Goal: Task Accomplishment & Management: Use online tool/utility

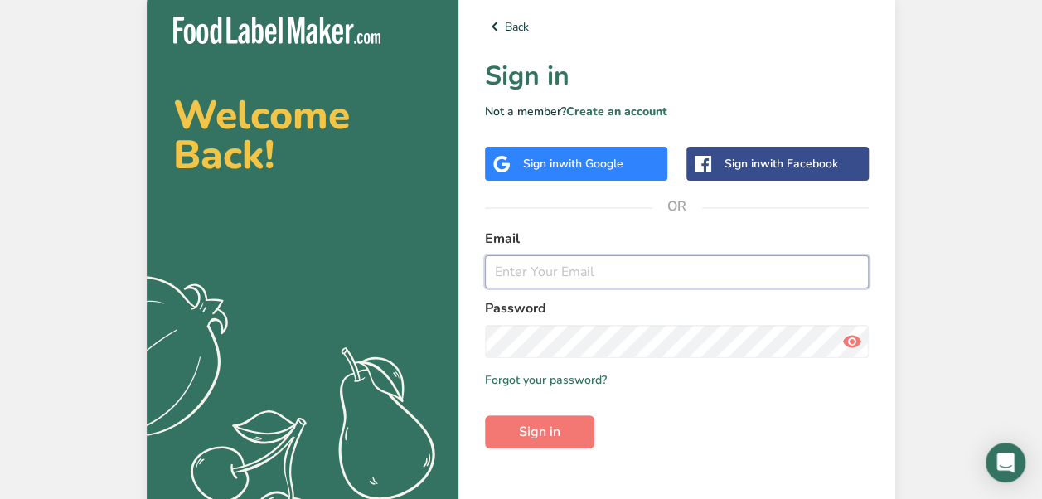
type input "[EMAIL_ADDRESS][DOMAIN_NAME]"
click at [676, 278] on input "[EMAIL_ADDRESS][DOMAIN_NAME]" at bounding box center [677, 271] width 384 height 33
click at [724, 268] on input "[EMAIL_ADDRESS][DOMAIN_NAME]" at bounding box center [677, 271] width 384 height 33
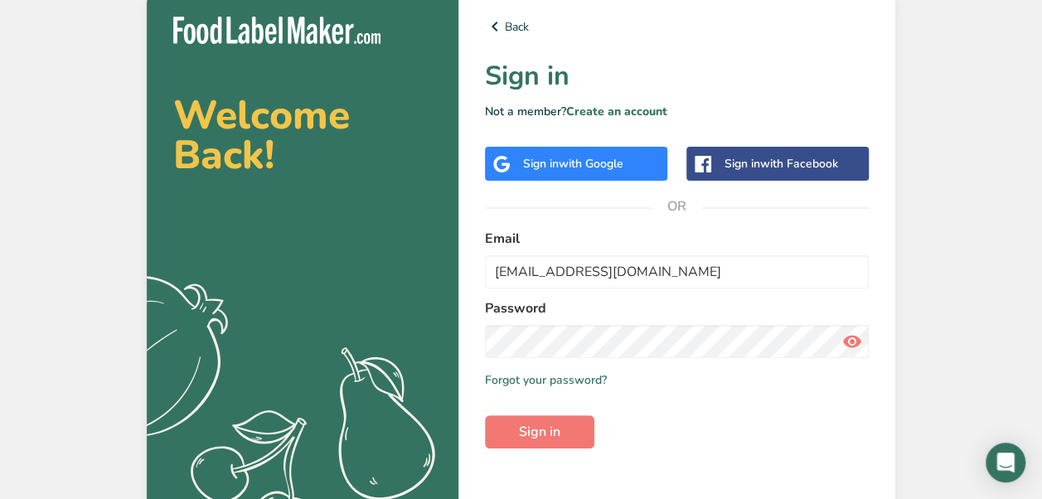
click at [863, 343] on span at bounding box center [851, 341] width 33 height 33
click at [445, 341] on section "Welcome Back! .a{fill:#f5f3ed;} Back Sign in Not a member? Create an account Si…" at bounding box center [521, 265] width 748 height 551
click at [653, 312] on label "Password" at bounding box center [677, 308] width 384 height 20
click at [855, 336] on icon at bounding box center [852, 341] width 20 height 30
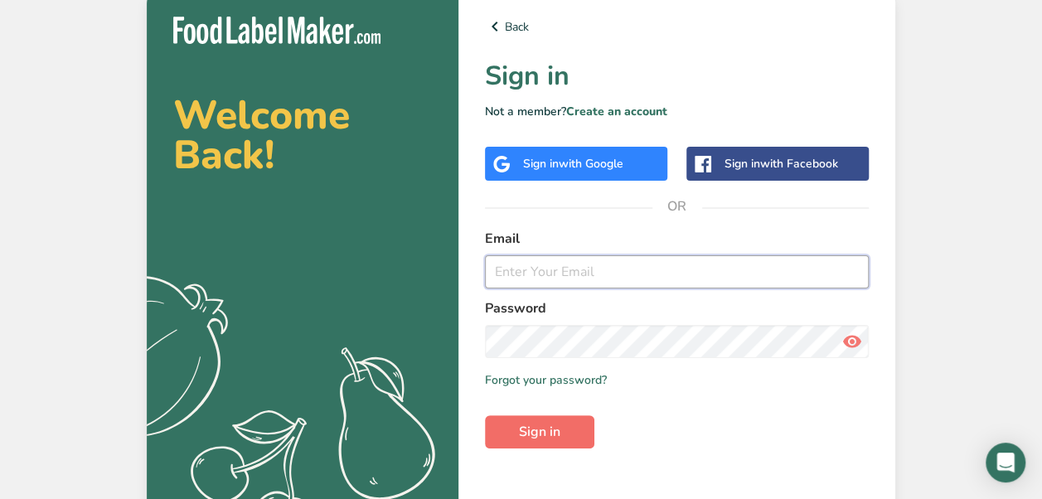
type input "[EMAIL_ADDRESS][DOMAIN_NAME]"
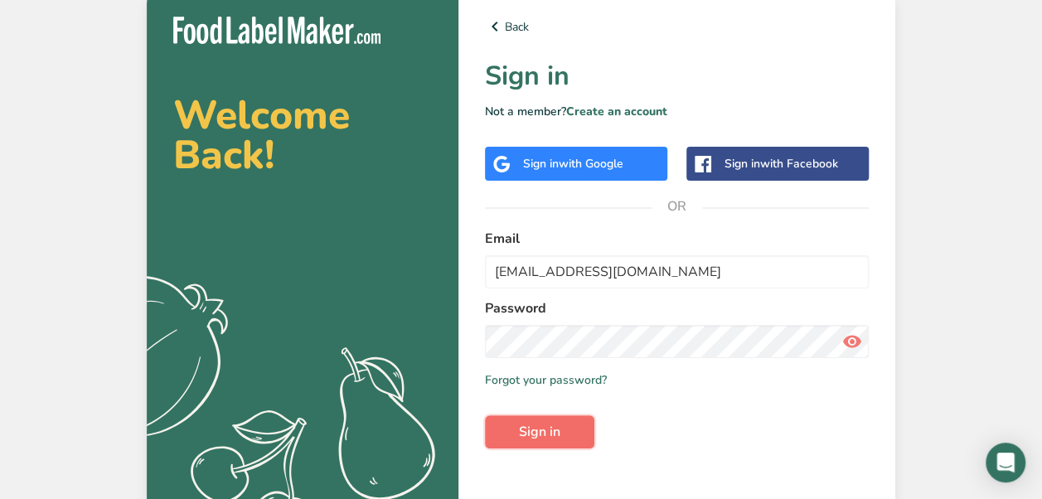
click at [552, 430] on span "Sign in" at bounding box center [539, 432] width 41 height 20
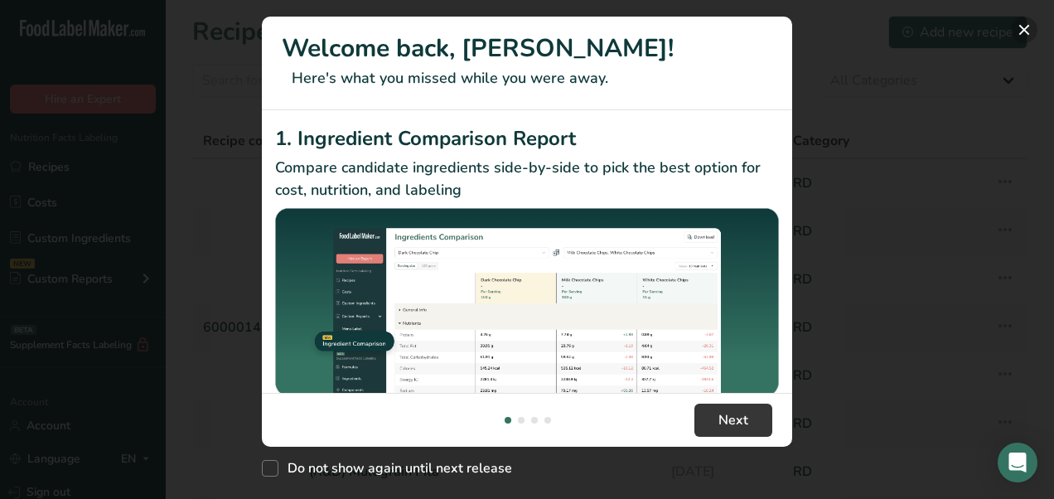
click at [1021, 28] on button "New Features" at bounding box center [1024, 30] width 27 height 27
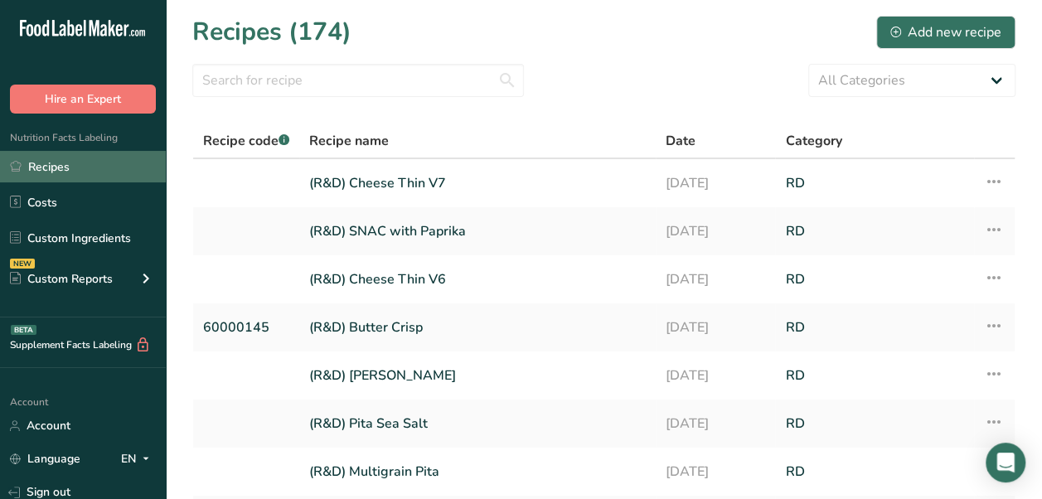
click at [84, 172] on link "Recipes" at bounding box center [83, 166] width 166 height 31
click at [445, 182] on link "(R&D) Cheese Thin V7" at bounding box center [477, 183] width 336 height 35
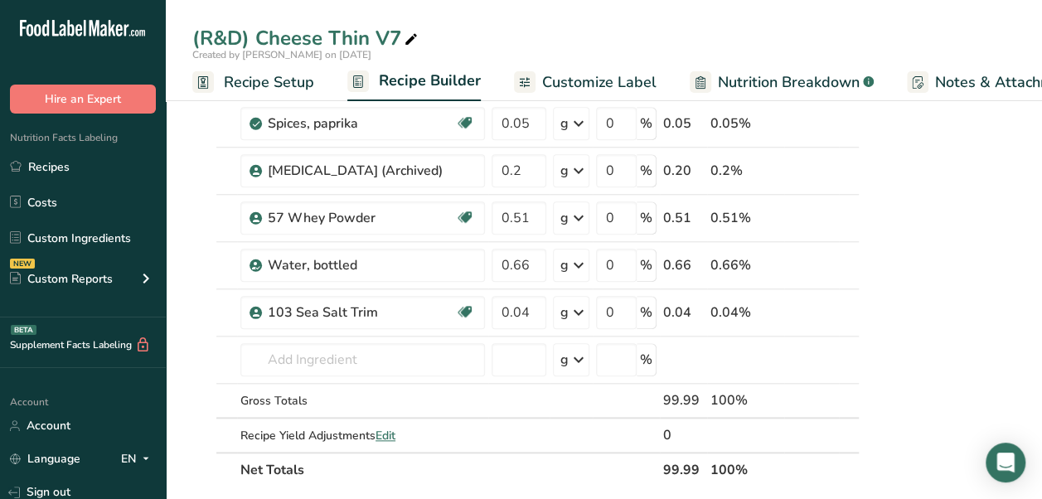
scroll to position [753, 0]
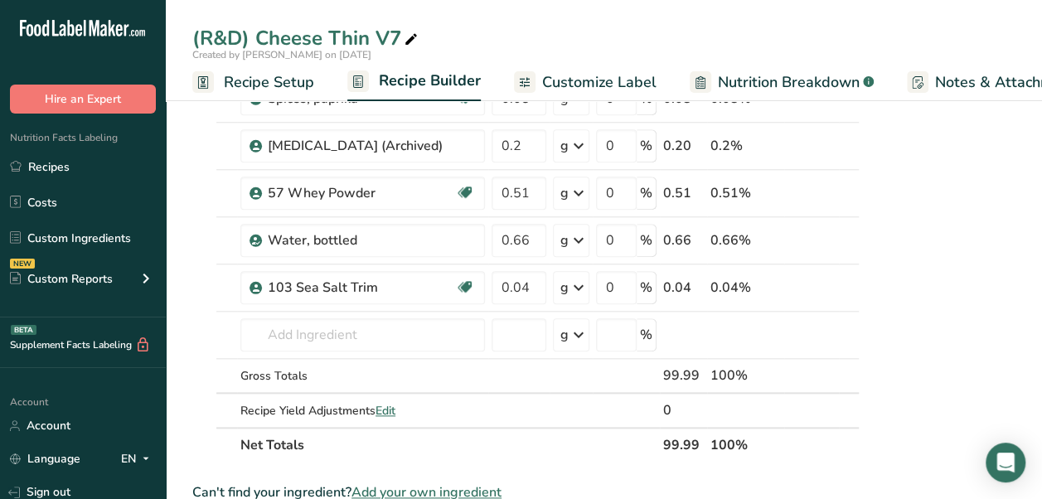
click at [573, 75] on span "Customize Label" at bounding box center [599, 82] width 114 height 22
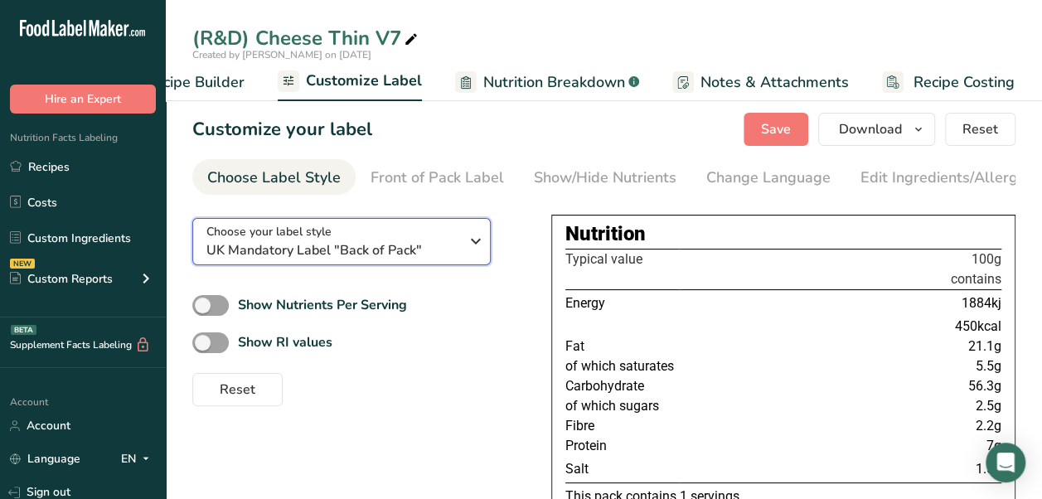
click at [380, 260] on span "UK Mandatory Label "Back of Pack"" at bounding box center [332, 250] width 253 height 20
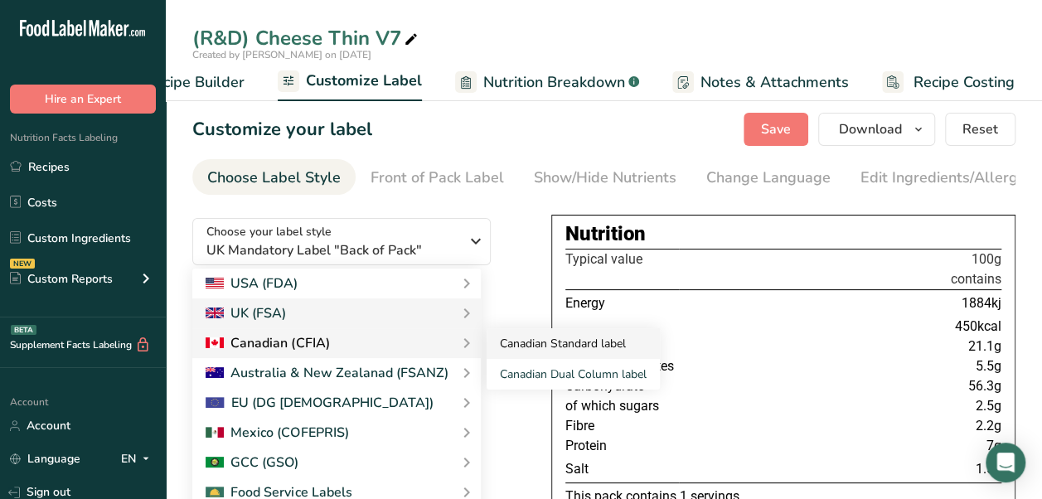
click at [515, 351] on link "Canadian Standard label" at bounding box center [572, 343] width 173 height 31
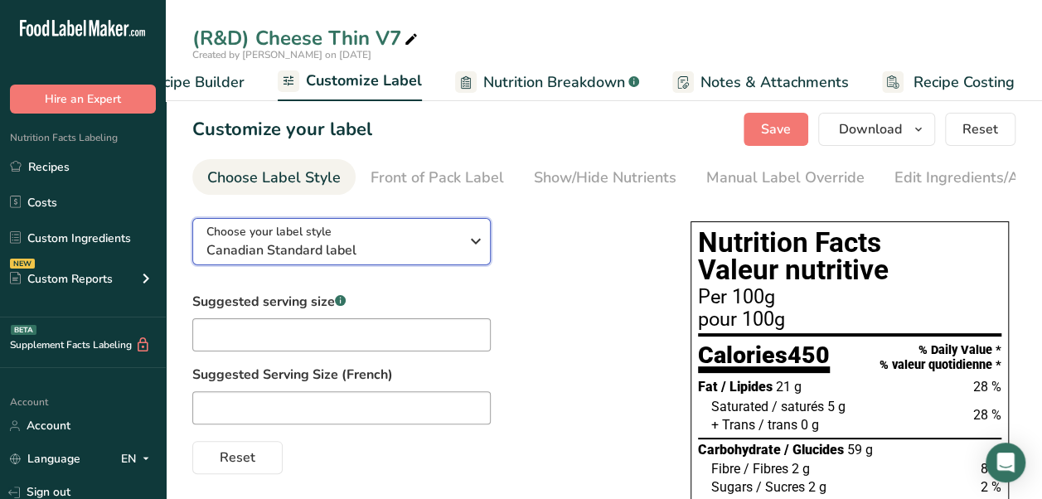
click at [346, 251] on span "Canadian Standard label" at bounding box center [332, 250] width 253 height 20
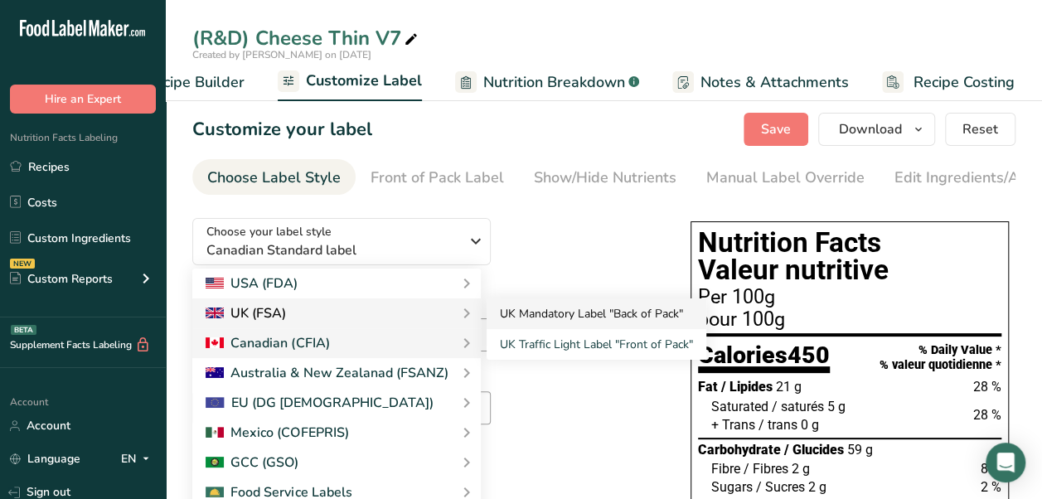
click at [520, 314] on link "UK Mandatory Label "Back of Pack"" at bounding box center [596, 313] width 220 height 31
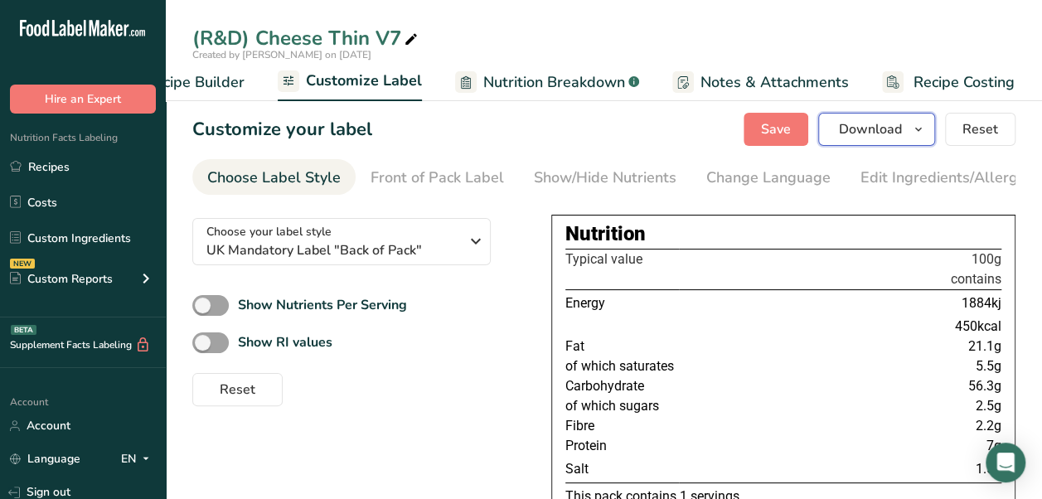
click at [870, 128] on span "Download" at bounding box center [870, 129] width 63 height 20
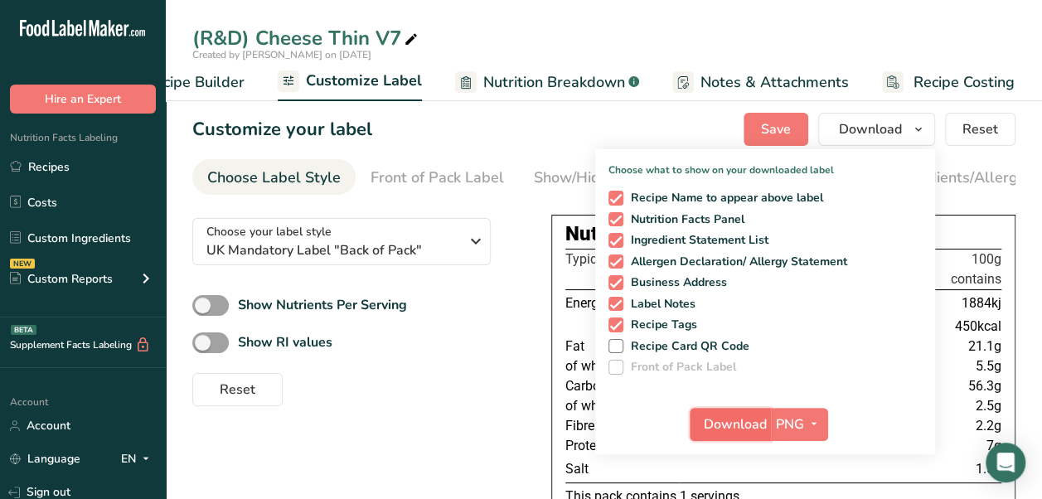
click at [739, 433] on span "Download" at bounding box center [735, 424] width 63 height 20
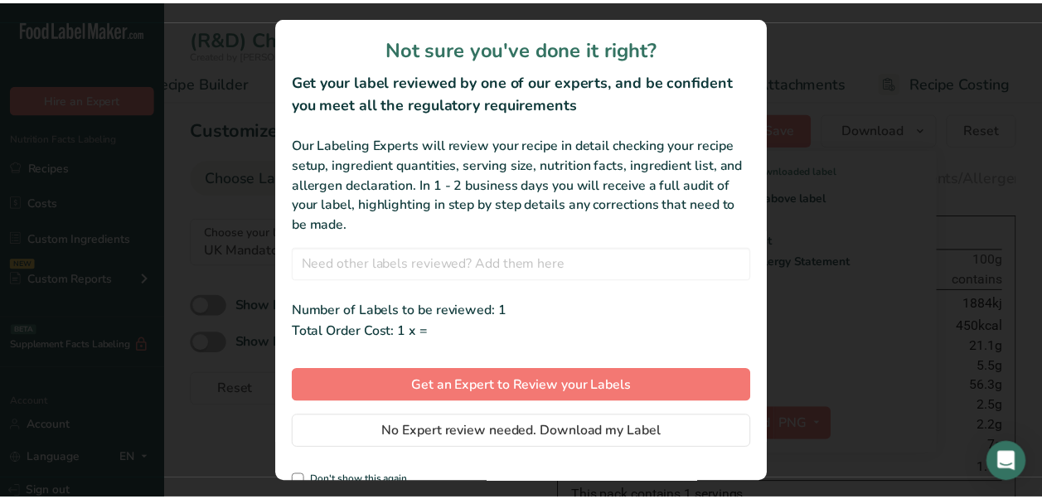
scroll to position [0, 220]
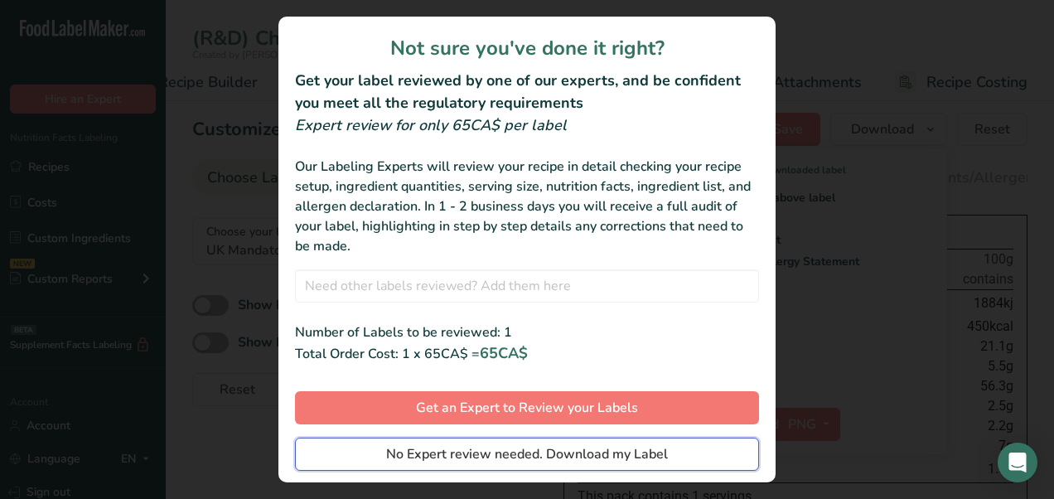
click at [598, 449] on span "No Expert review needed. Download my Label" at bounding box center [527, 454] width 282 height 20
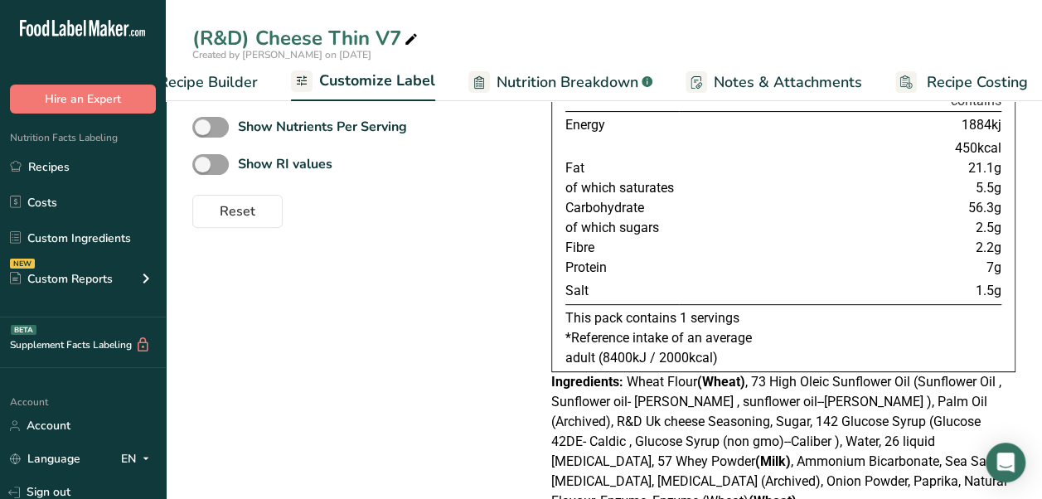
scroll to position [0, 0]
